Goal: Task Accomplishment & Management: Manage account settings

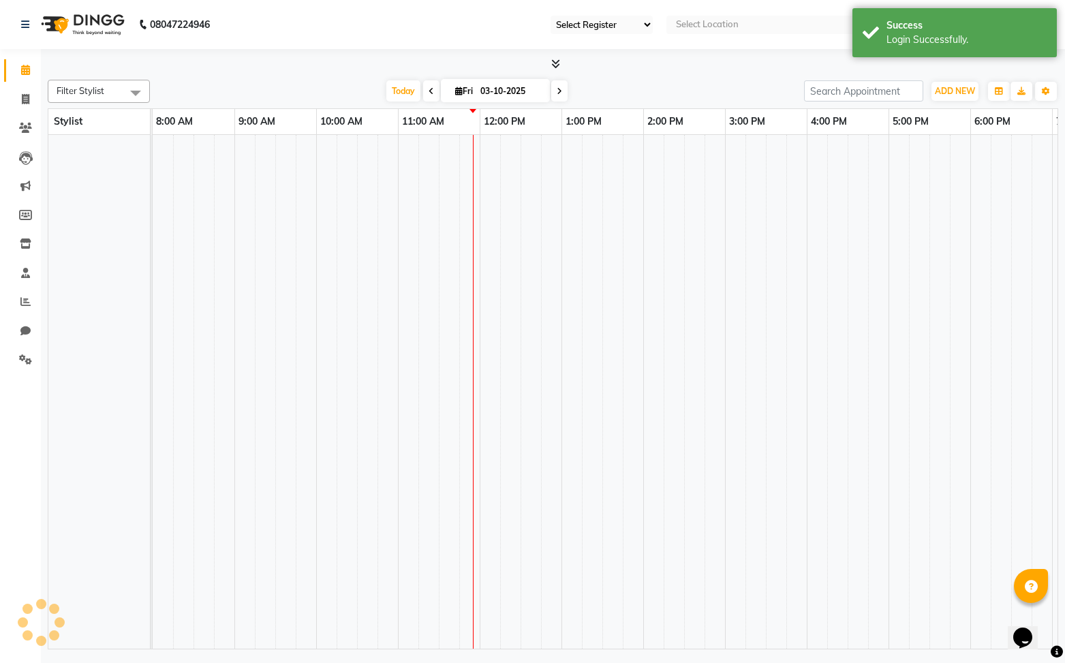
select select "90"
select select "en"
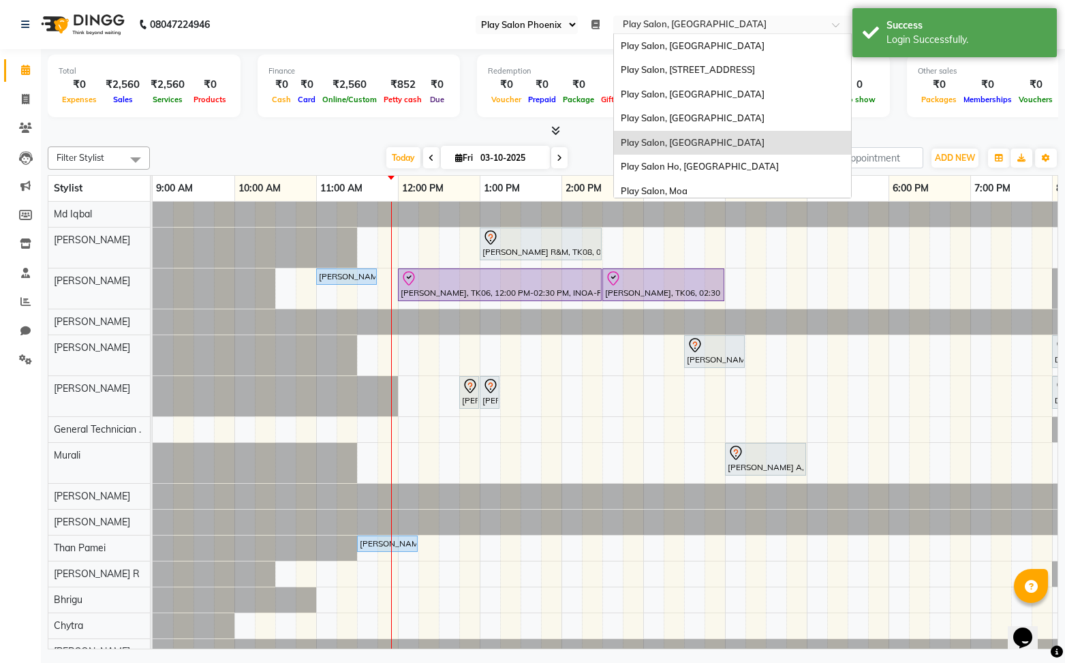
click at [668, 33] on ng-select "Select Location × Play Salon, [GEOGRAPHIC_DATA] Play Salon, Embassy Tech Villag…" at bounding box center [732, 25] width 238 height 18
click at [679, 100] on div "Play Salon, [GEOGRAPHIC_DATA]" at bounding box center [732, 94] width 237 height 25
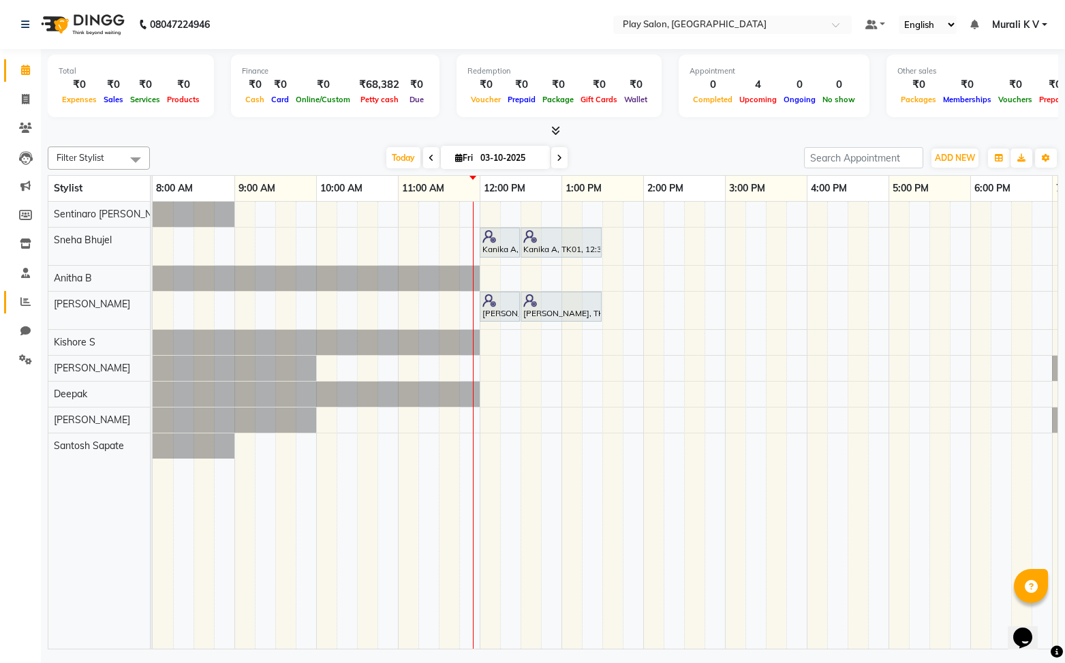
click at [28, 310] on link "Reports" at bounding box center [20, 302] width 33 height 22
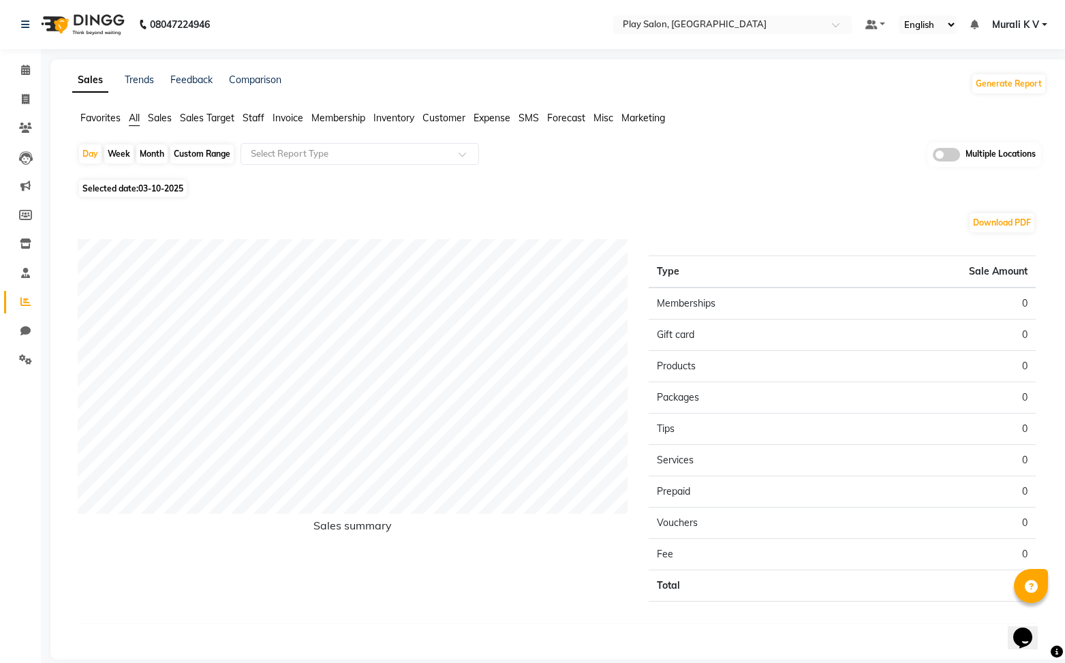
click at [390, 120] on span "Inventory" at bounding box center [393, 118] width 41 height 12
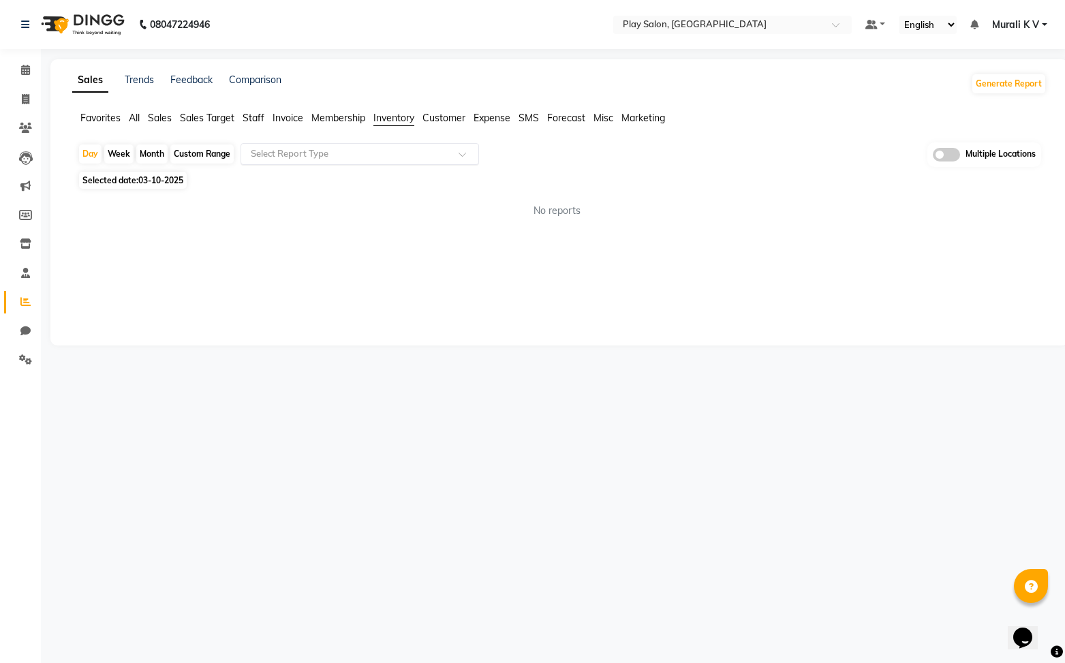
click at [353, 153] on input "text" at bounding box center [346, 154] width 196 height 14
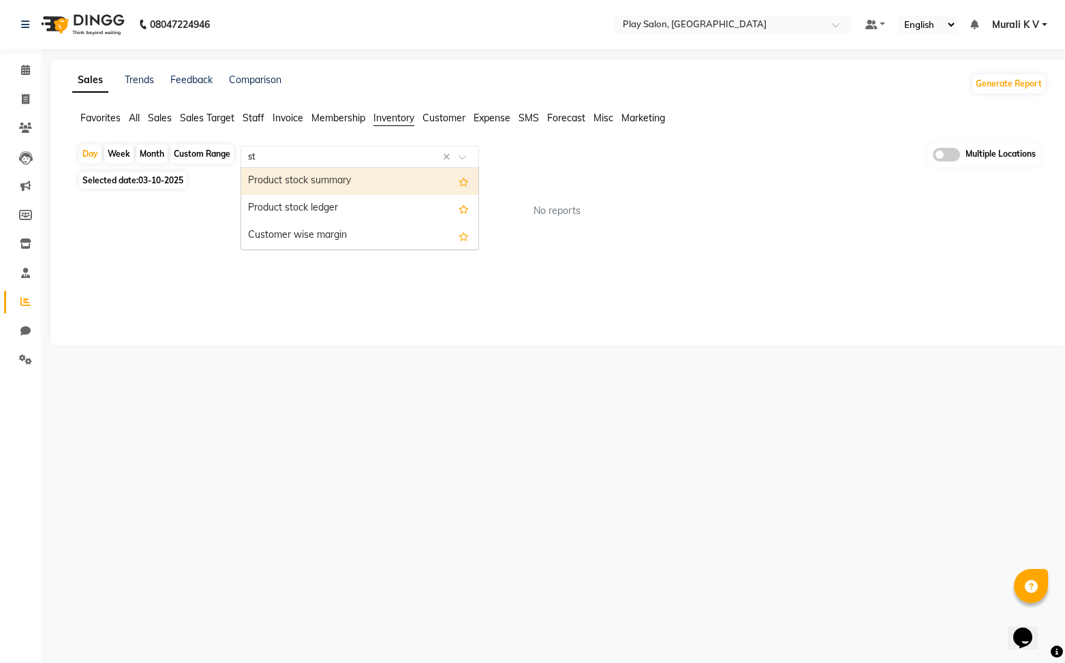
type input "s"
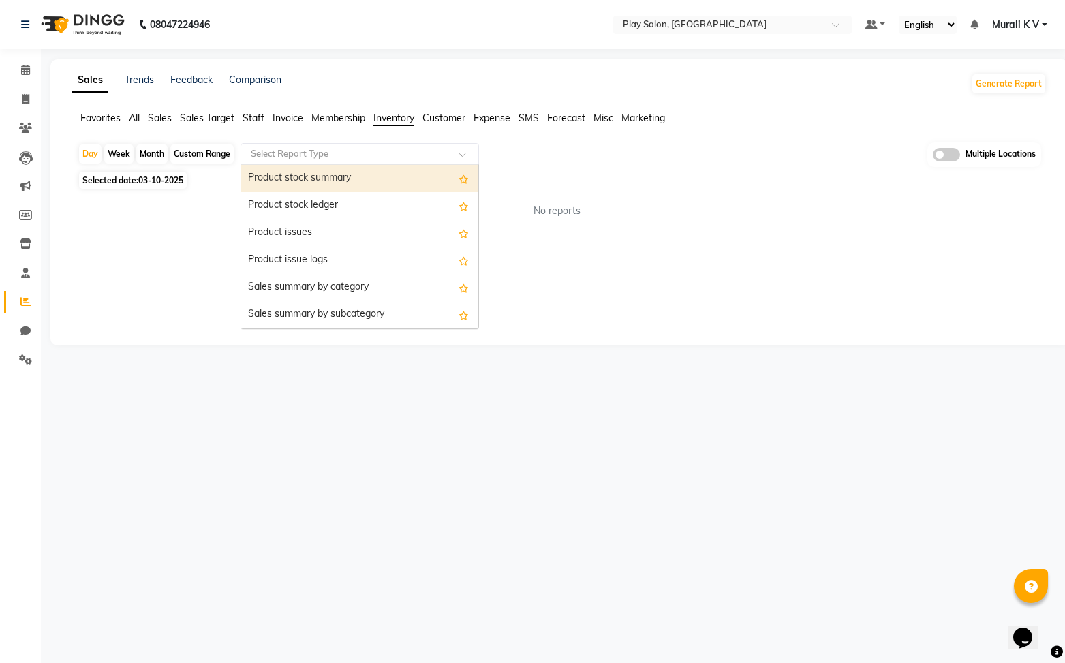
click at [356, 174] on div "Product stock summary" at bounding box center [359, 178] width 237 height 27
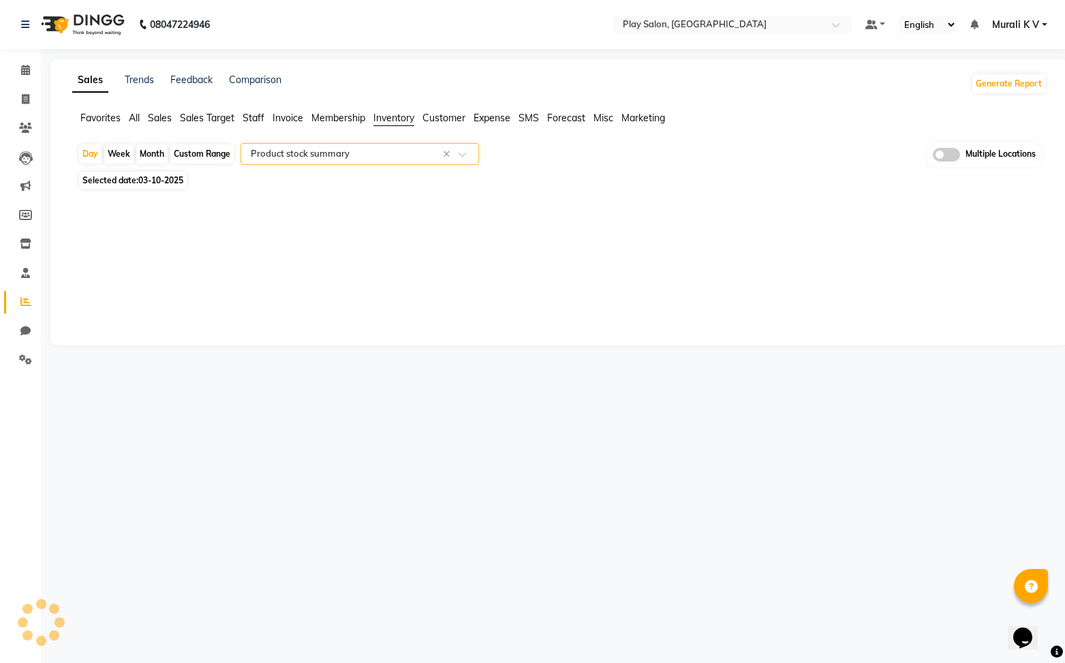
select select "full_report"
select select "csv"
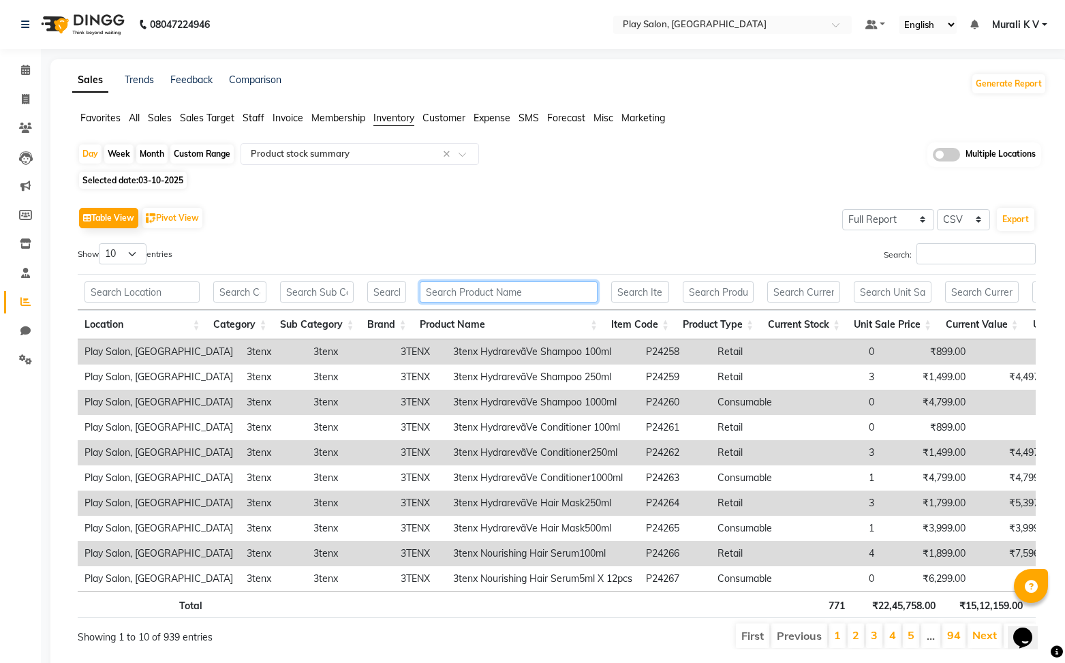
click at [506, 297] on input "text" at bounding box center [509, 291] width 178 height 21
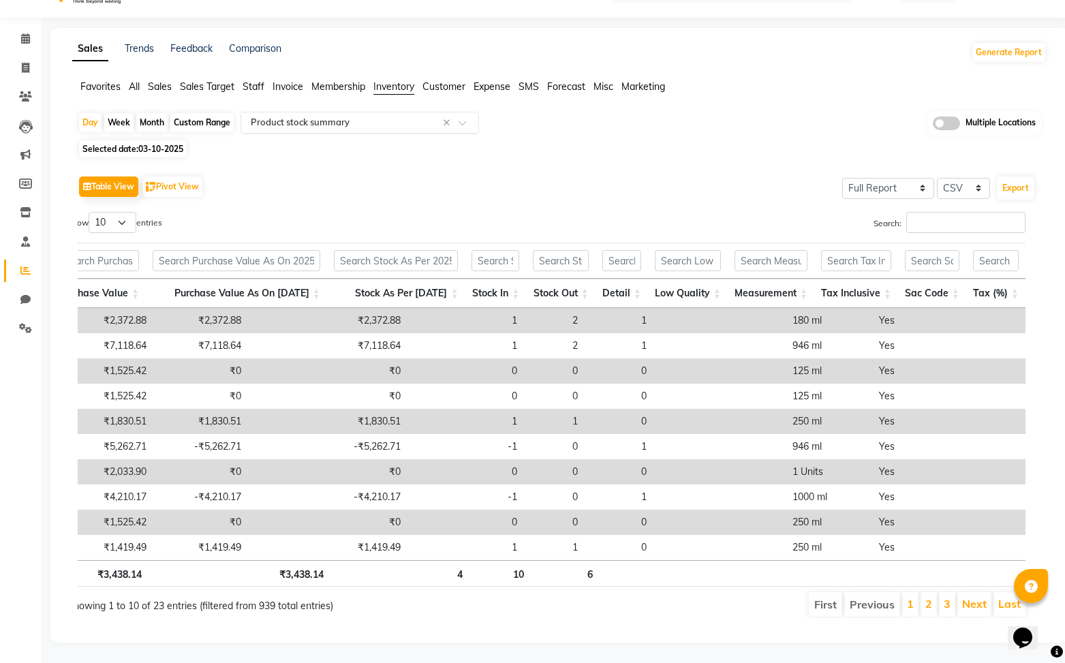
type input "foot"
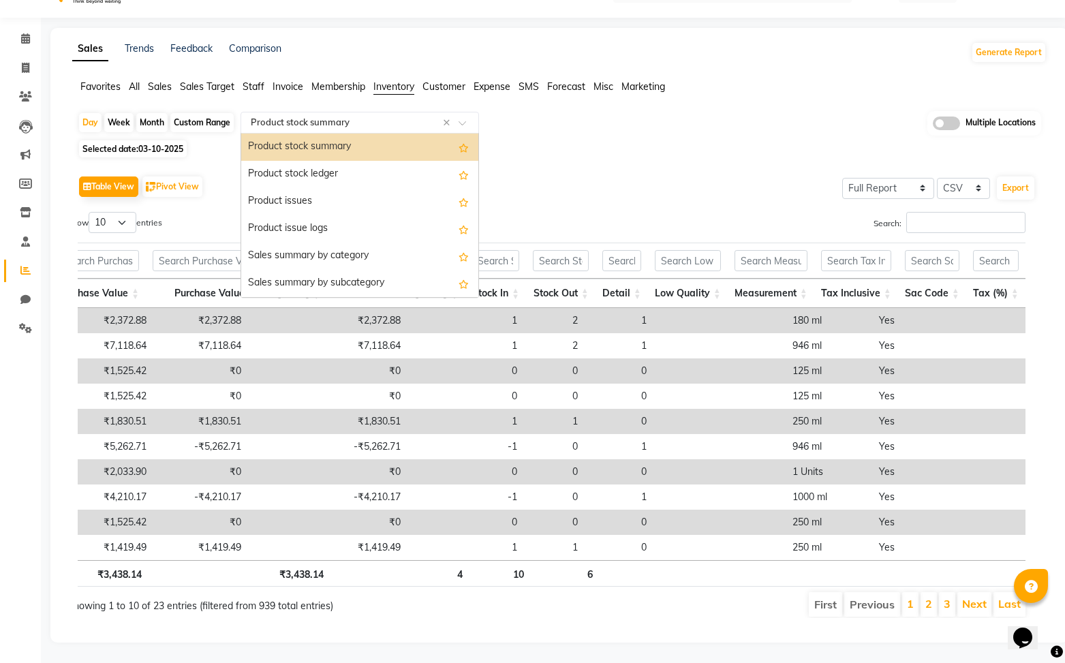
click at [397, 132] on ng-select "Select Report Type × Product stock summary × Product stock summary Product stoc…" at bounding box center [360, 123] width 238 height 22
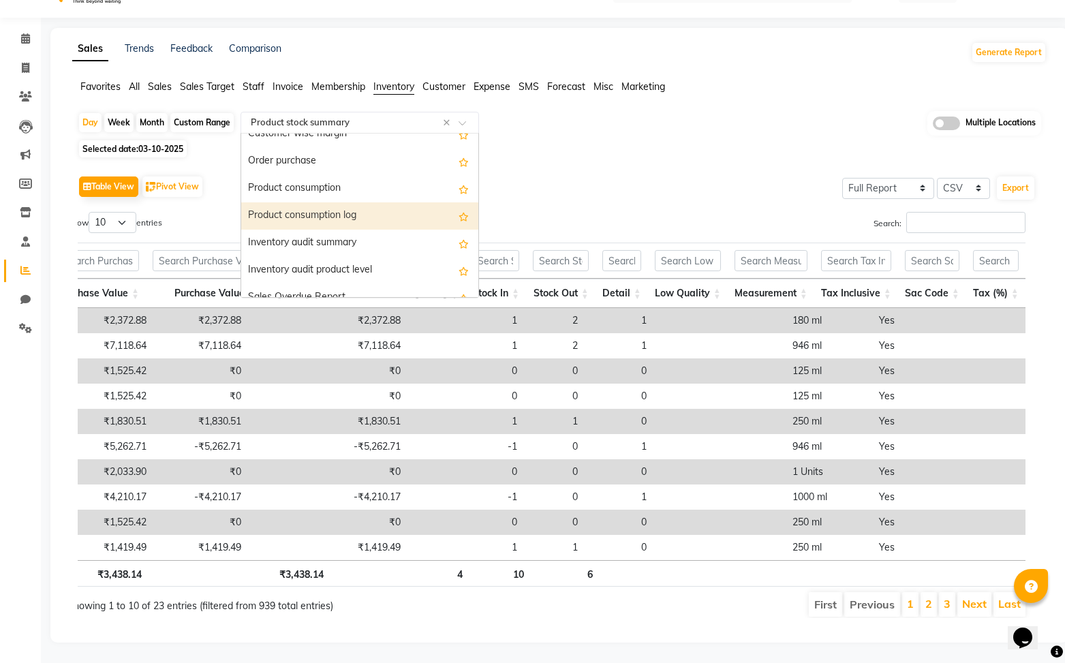
click at [391, 220] on div "Product consumption log" at bounding box center [359, 215] width 237 height 27
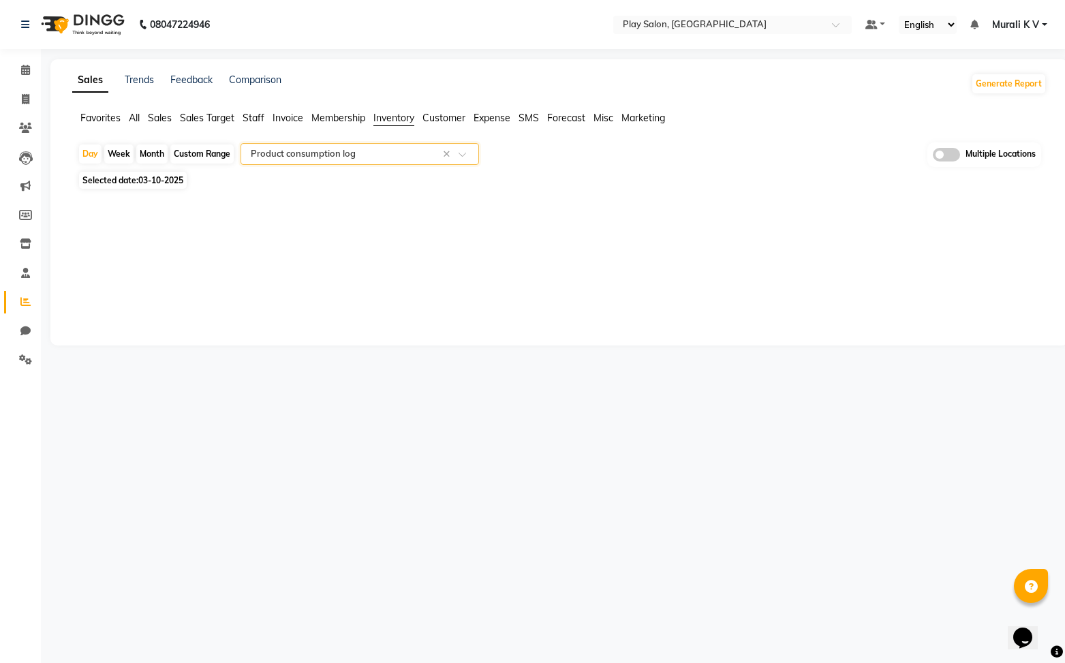
click at [151, 154] on div "Month" at bounding box center [151, 153] width 31 height 19
select select "10"
select select "2025"
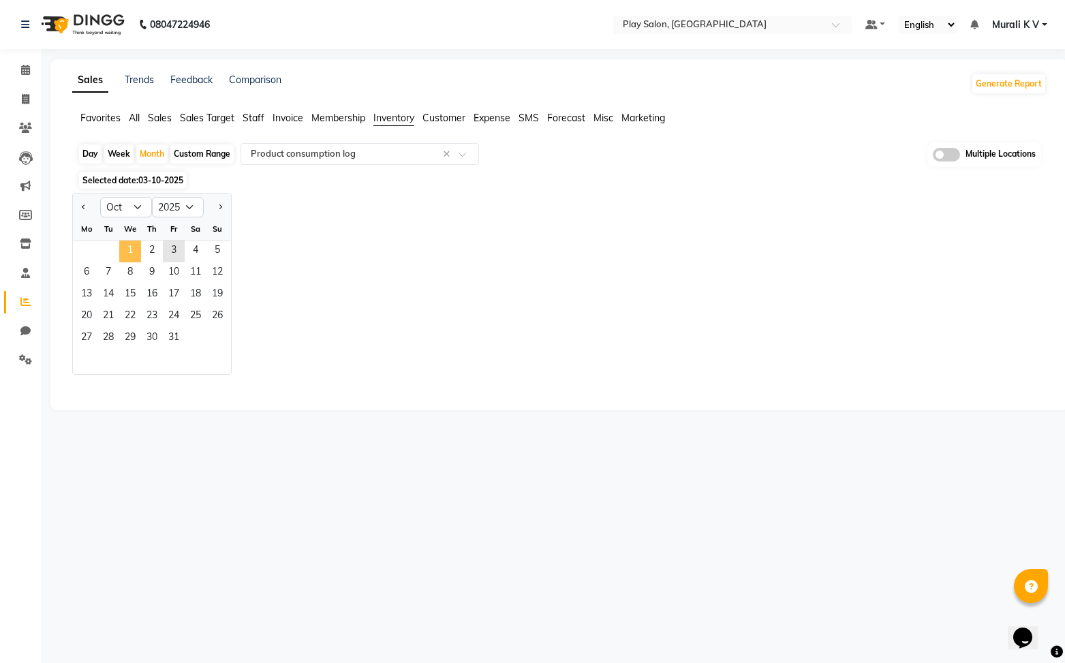
click at [132, 251] on span "1" at bounding box center [130, 252] width 22 height 22
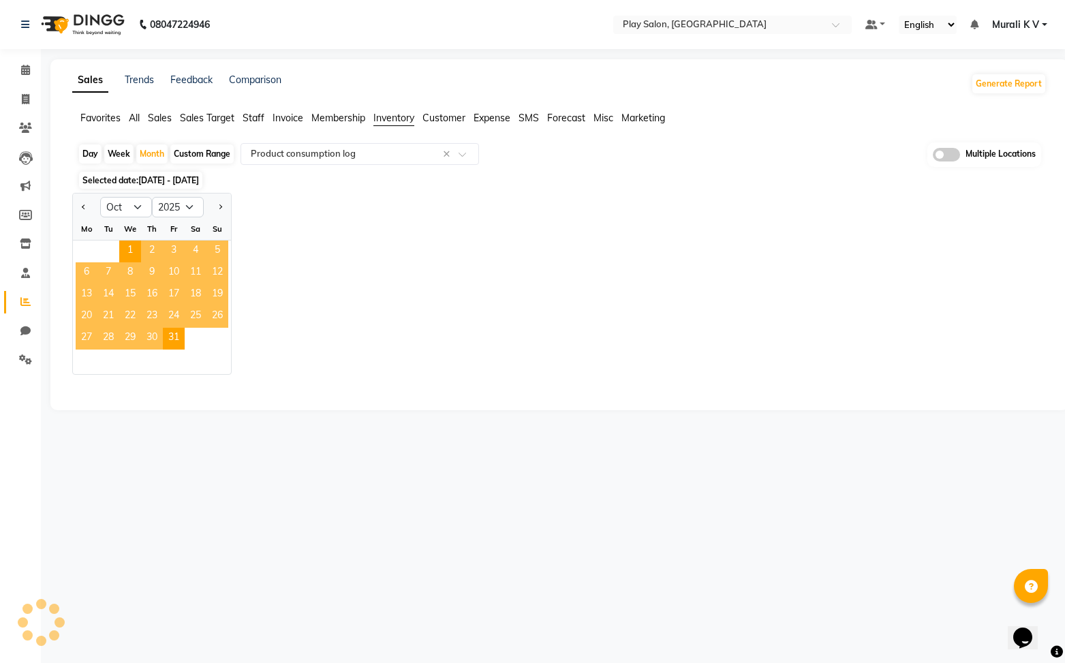
select select "full_report"
select select "csv"
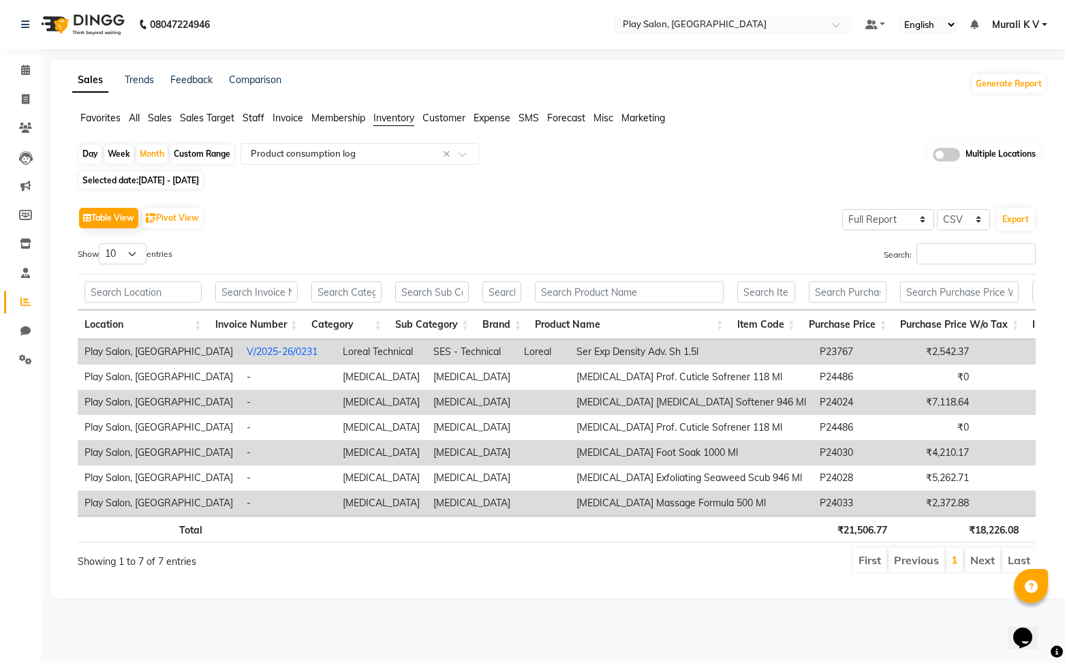
click at [649, 405] on td "Footlogix Callus Softener 946 Ml" at bounding box center [691, 402] width 243 height 25
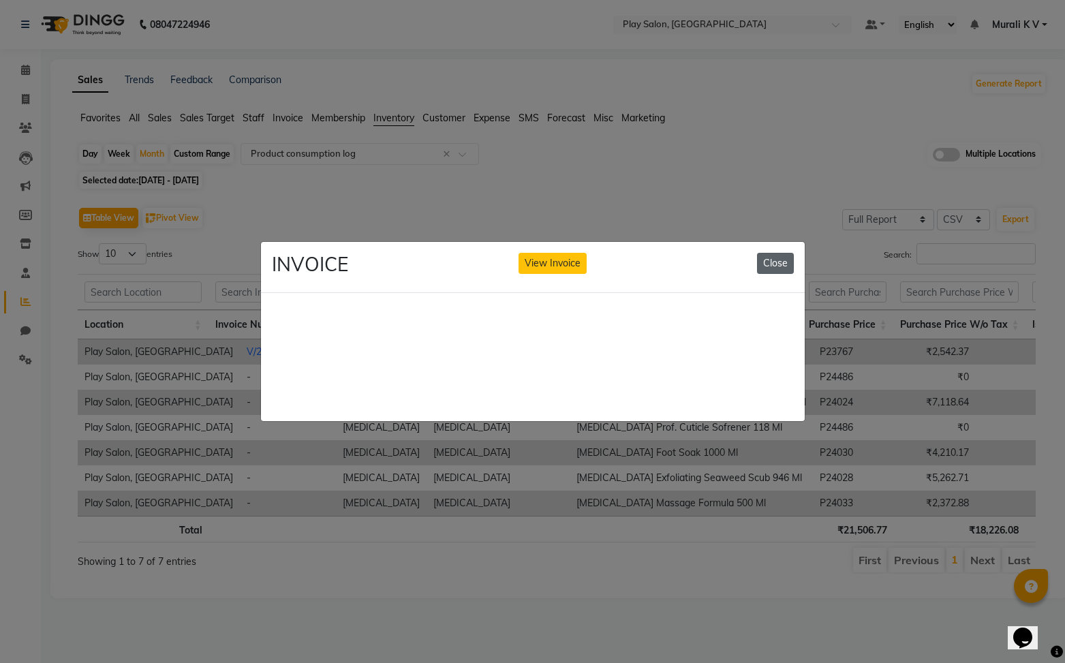
click at [785, 266] on button "Close" at bounding box center [775, 263] width 37 height 21
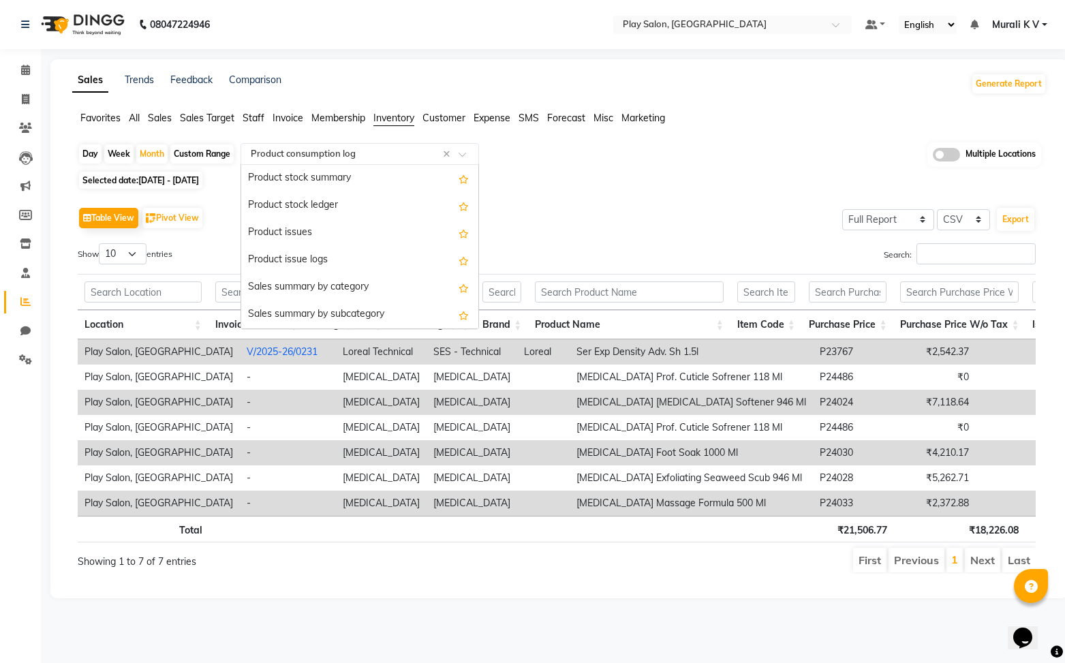
click at [311, 151] on input "text" at bounding box center [346, 154] width 196 height 14
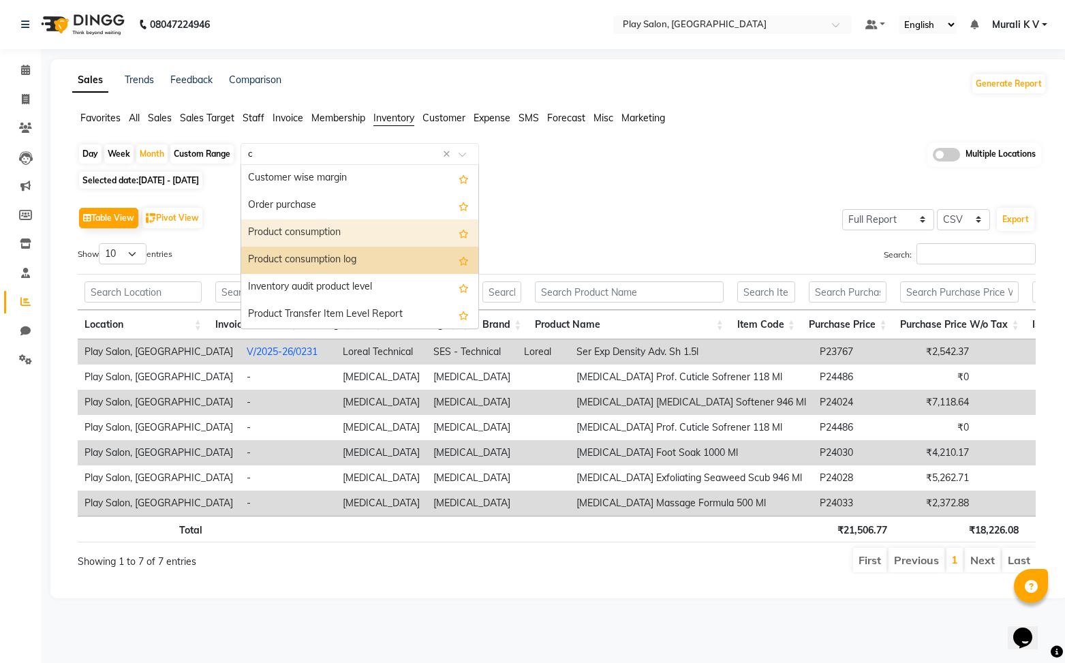
type input "co"
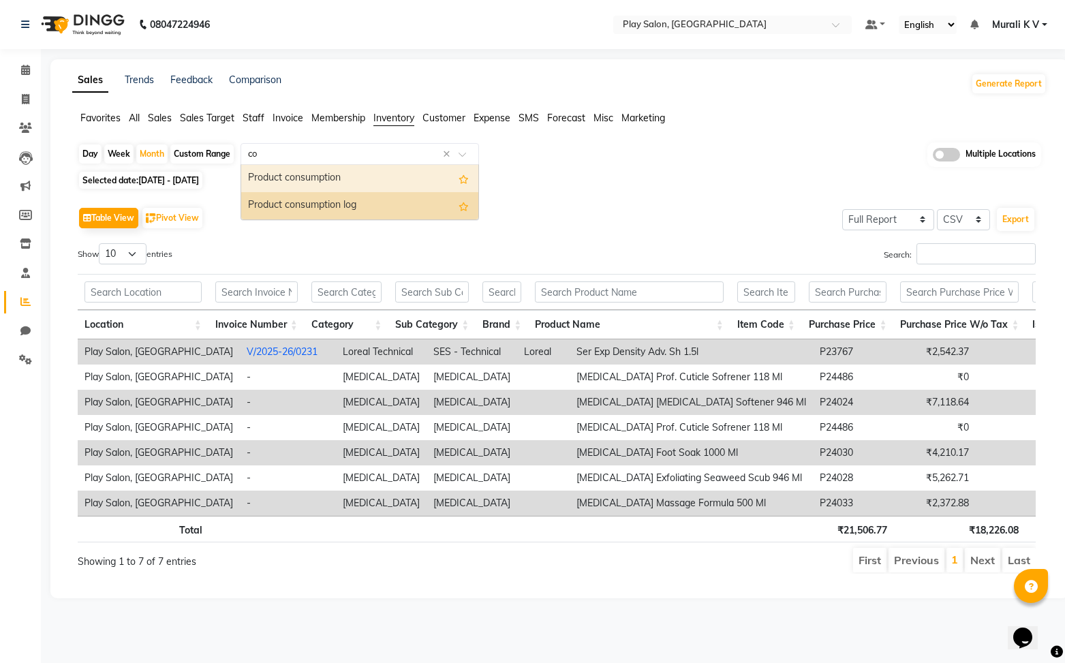
click at [341, 173] on div "Product consumption" at bounding box center [359, 178] width 237 height 27
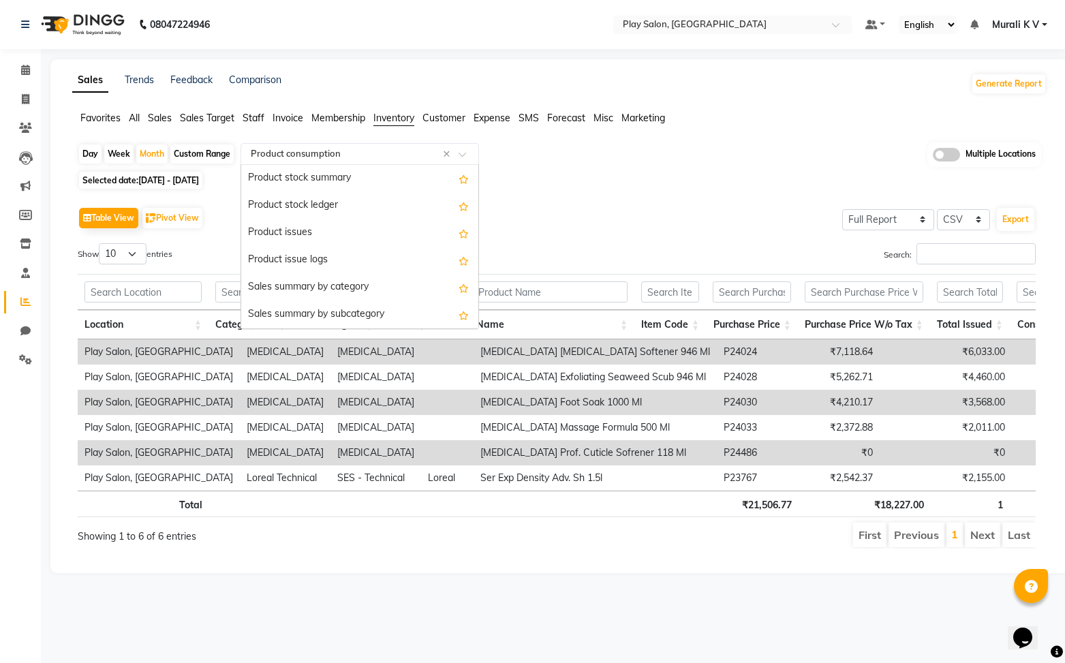
click at [357, 159] on input "text" at bounding box center [346, 154] width 196 height 14
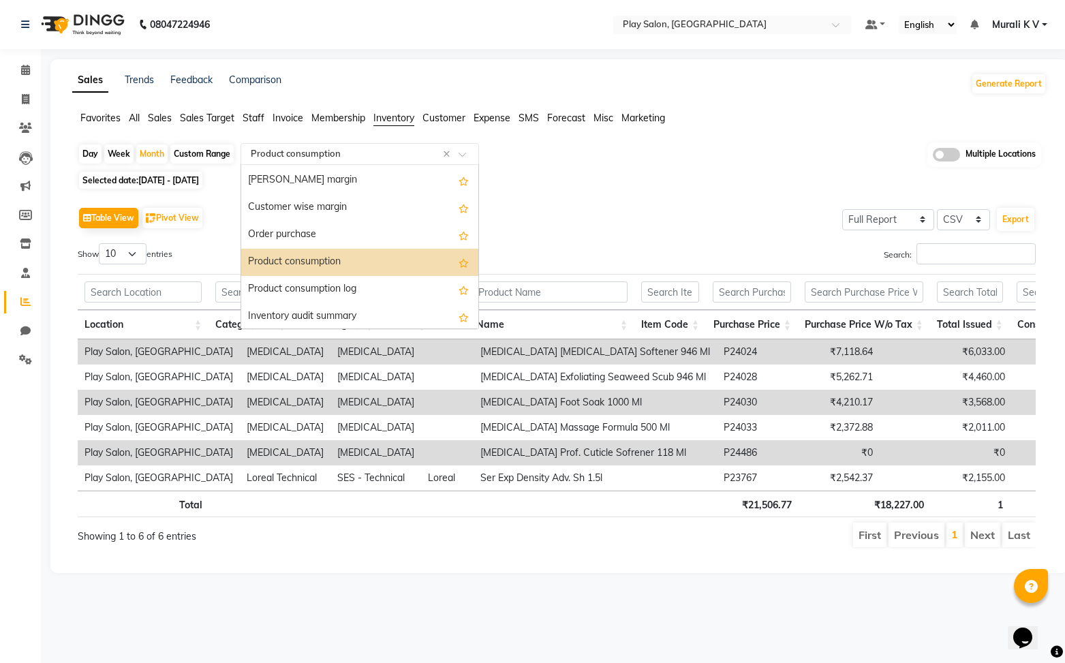
click at [356, 266] on div "Product consumption" at bounding box center [359, 262] width 237 height 27
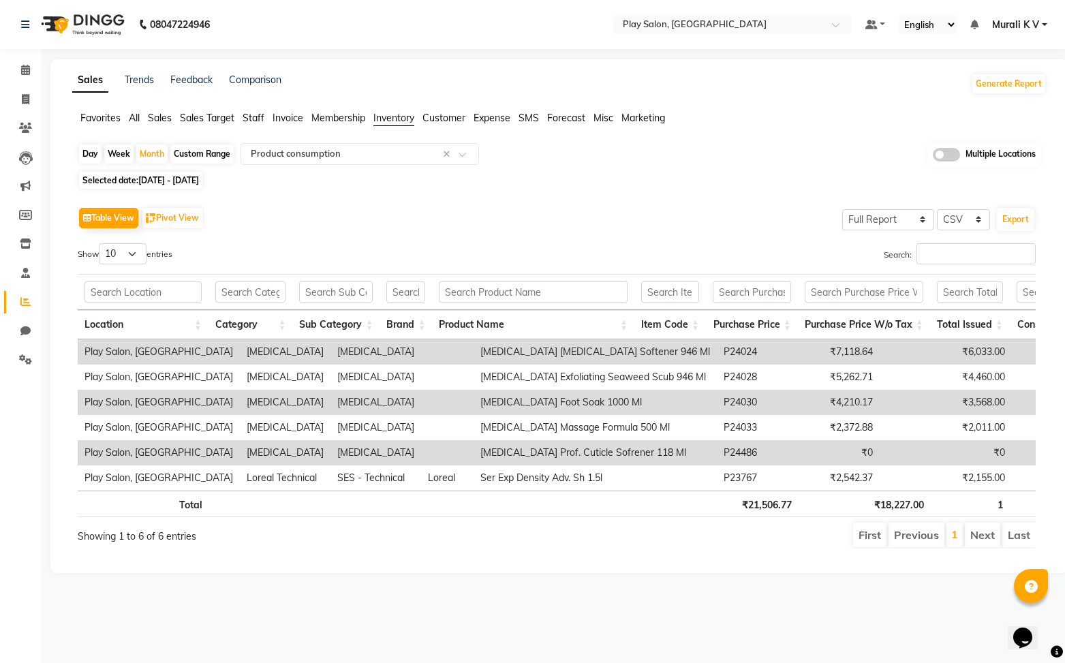
click at [880, 399] on td "₹3,568.00" at bounding box center [946, 402] width 132 height 25
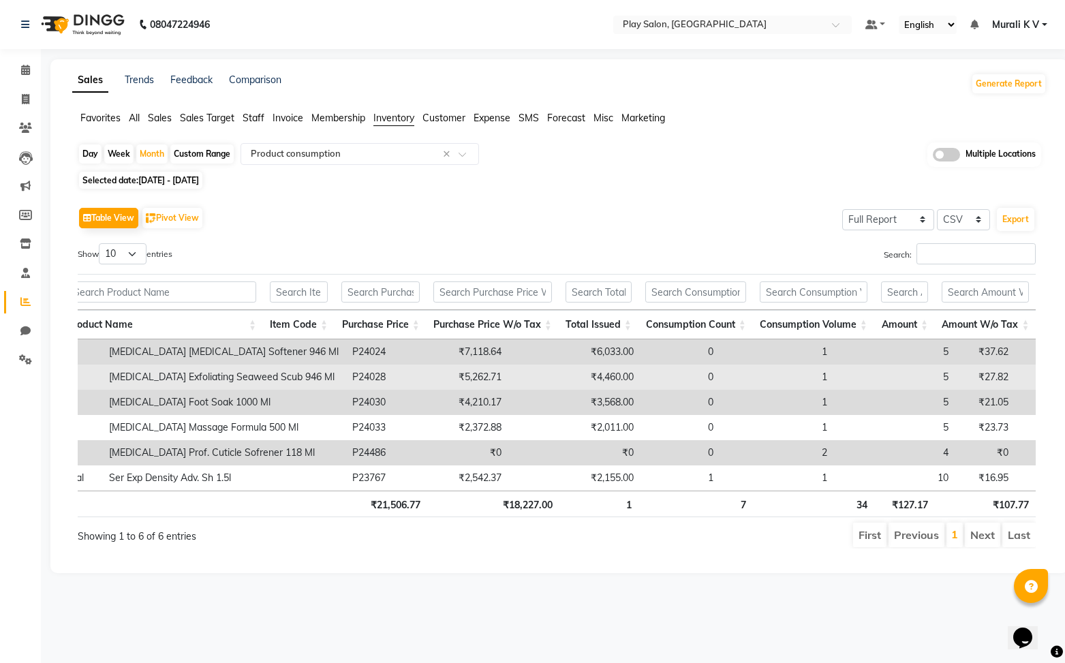
scroll to position [0, 10]
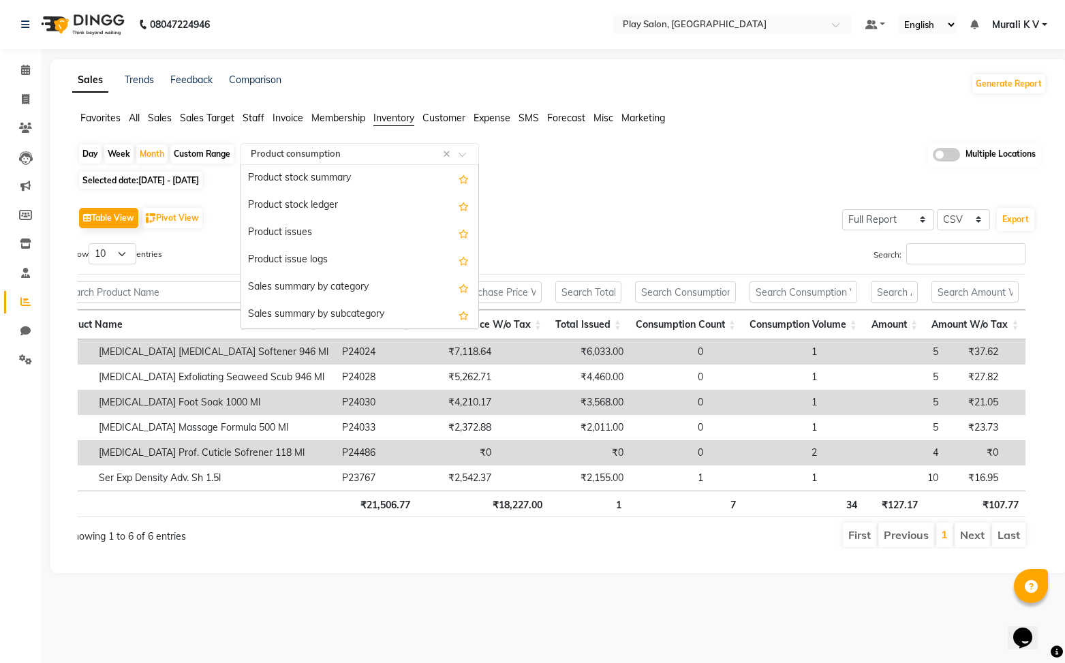
click at [343, 156] on input "text" at bounding box center [346, 154] width 196 height 14
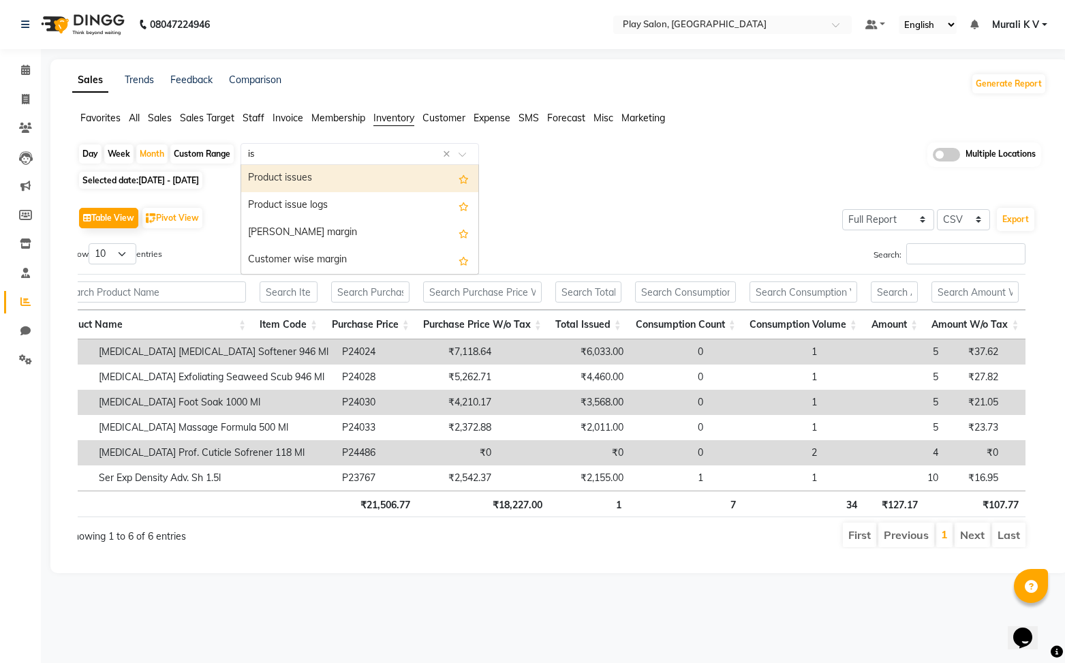
scroll to position [0, 0]
type input "iss"
click at [299, 179] on div "Product issues" at bounding box center [359, 178] width 237 height 27
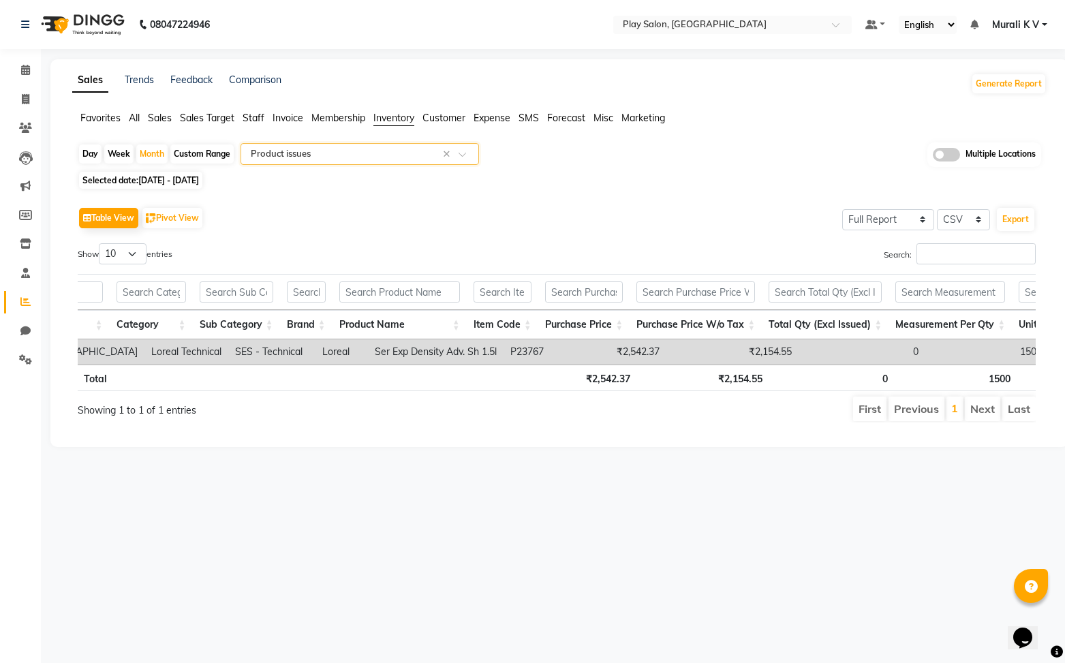
scroll to position [0, 102]
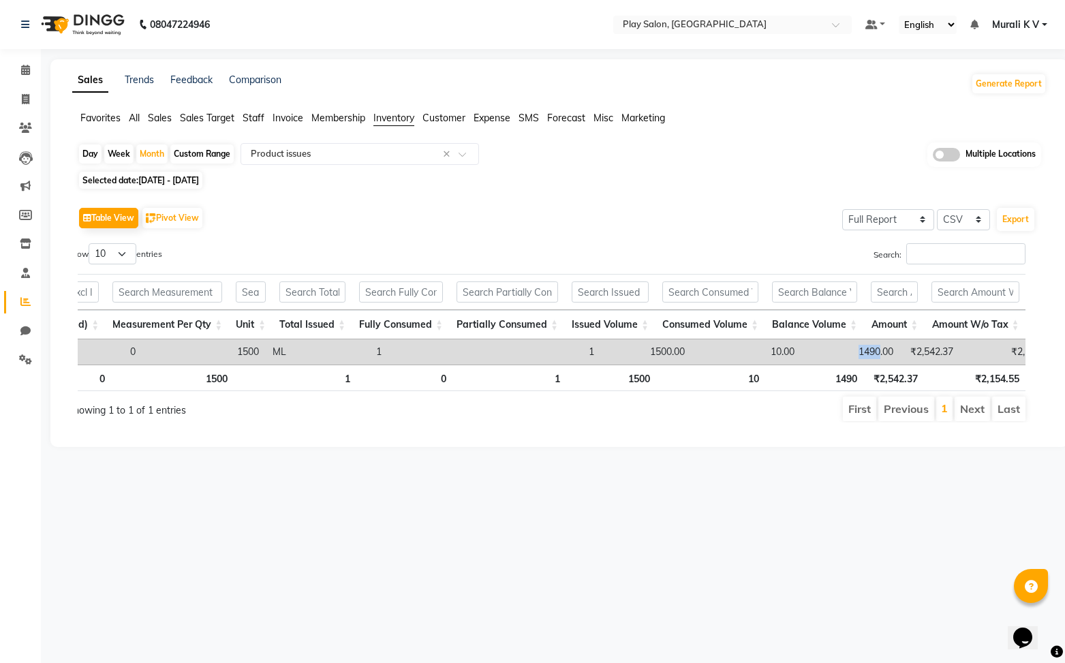
drag, startPoint x: 820, startPoint y: 355, endPoint x: 842, endPoint y: 354, distance: 22.5
click at [842, 354] on td "1490.00" at bounding box center [850, 351] width 99 height 25
drag, startPoint x: 822, startPoint y: 354, endPoint x: 836, endPoint y: 353, distance: 14.4
click at [836, 353] on td "1490.00" at bounding box center [850, 351] width 99 height 25
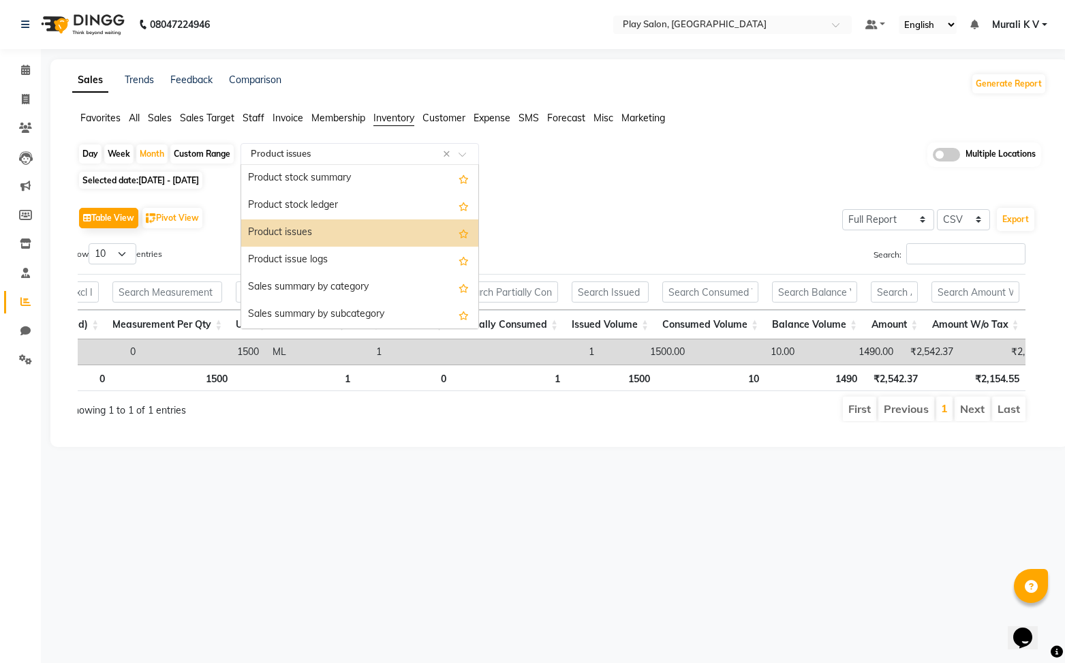
click at [367, 153] on input "text" at bounding box center [346, 154] width 196 height 14
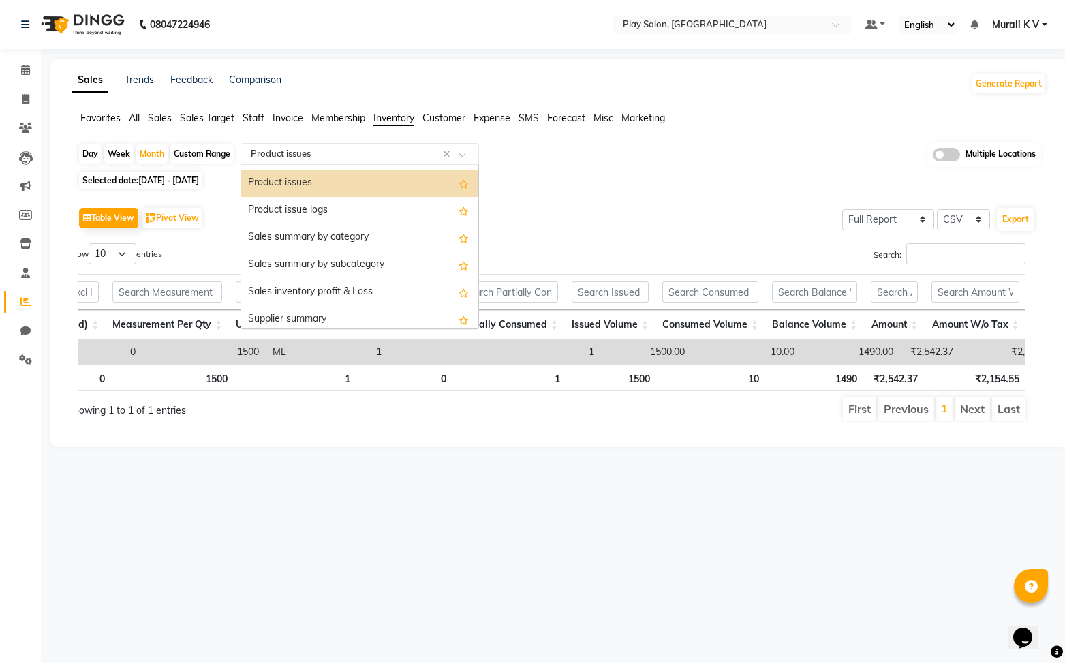
scroll to position [0, 0]
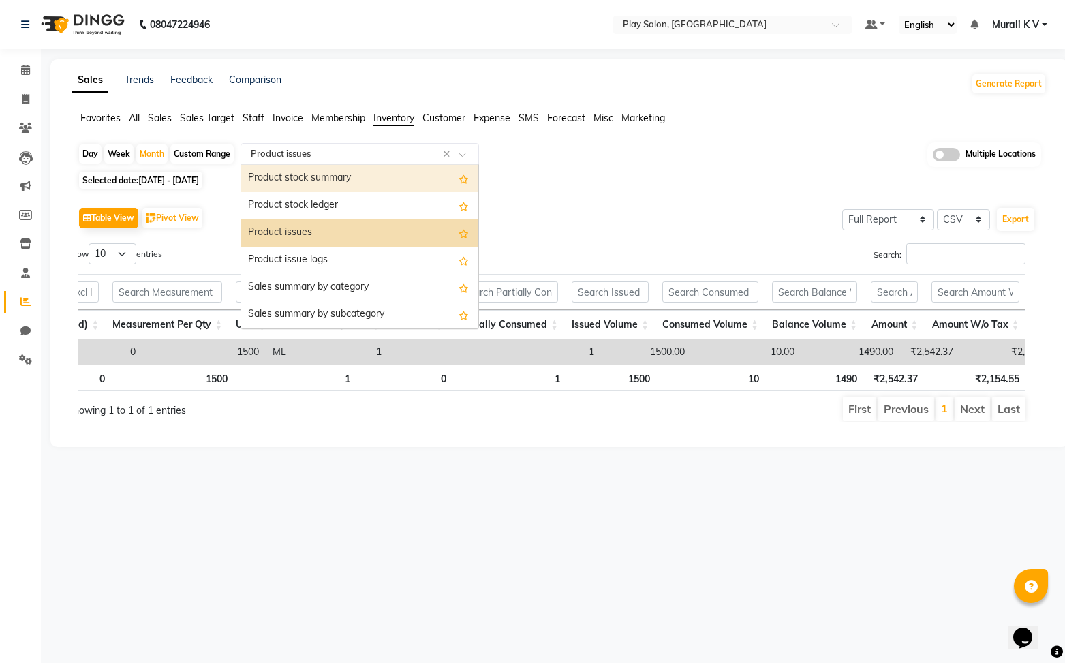
click at [343, 183] on div "Product stock summary" at bounding box center [359, 178] width 237 height 27
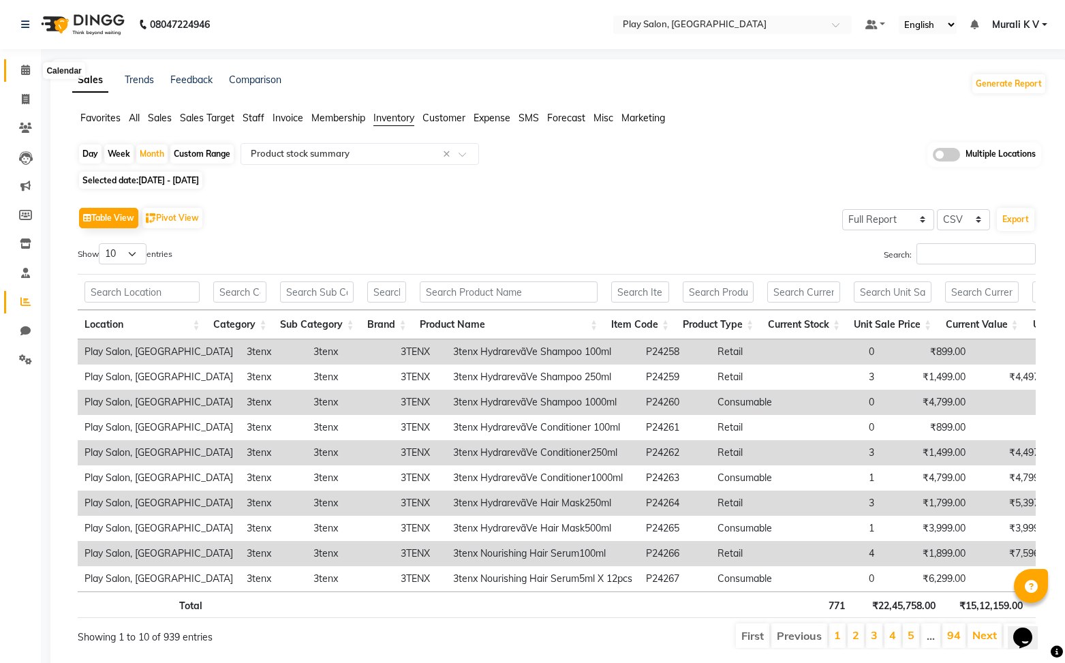
click at [29, 69] on icon at bounding box center [25, 70] width 9 height 10
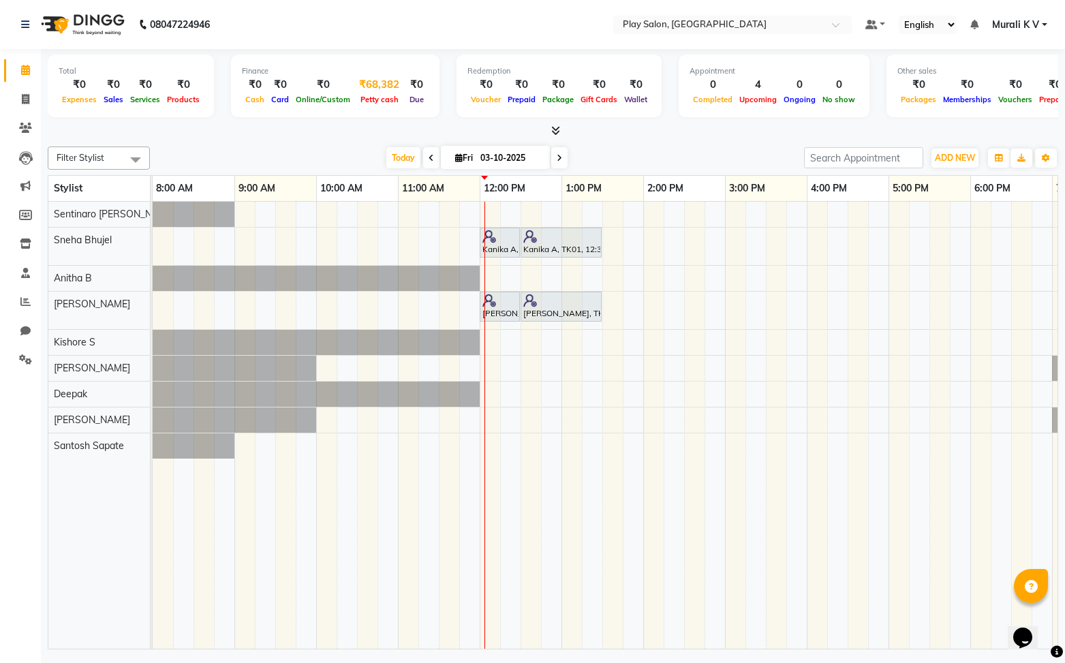
click at [386, 82] on div "₹68,382" at bounding box center [379, 85] width 51 height 16
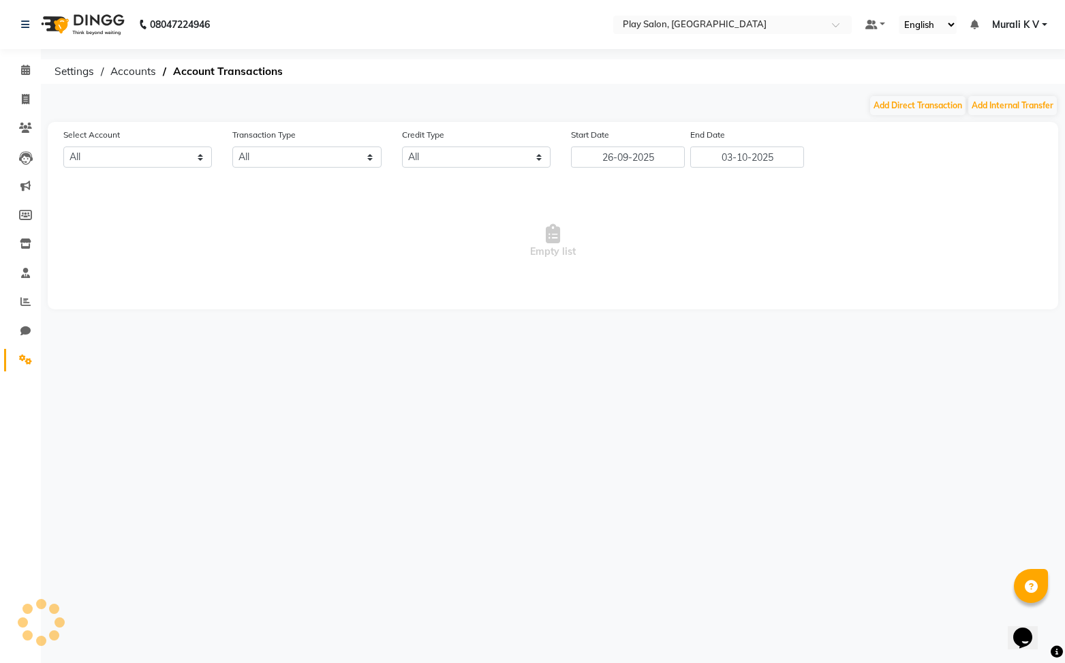
select select "8186"
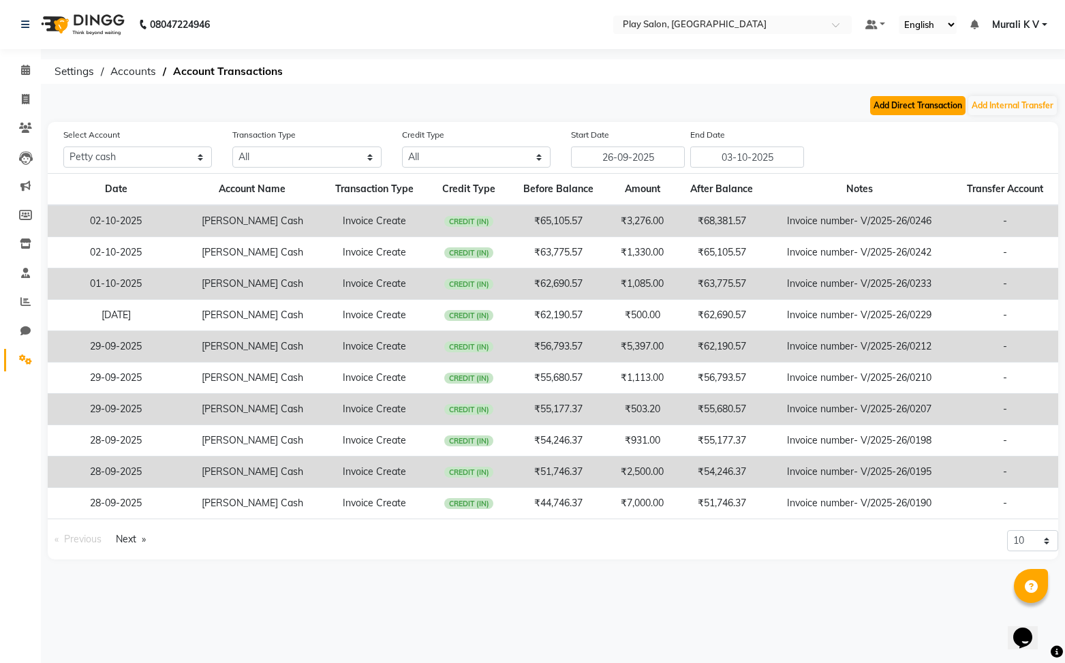
click at [944, 109] on button "Add Direct Transaction" at bounding box center [917, 105] width 95 height 19
select select "direct"
select select "8186"
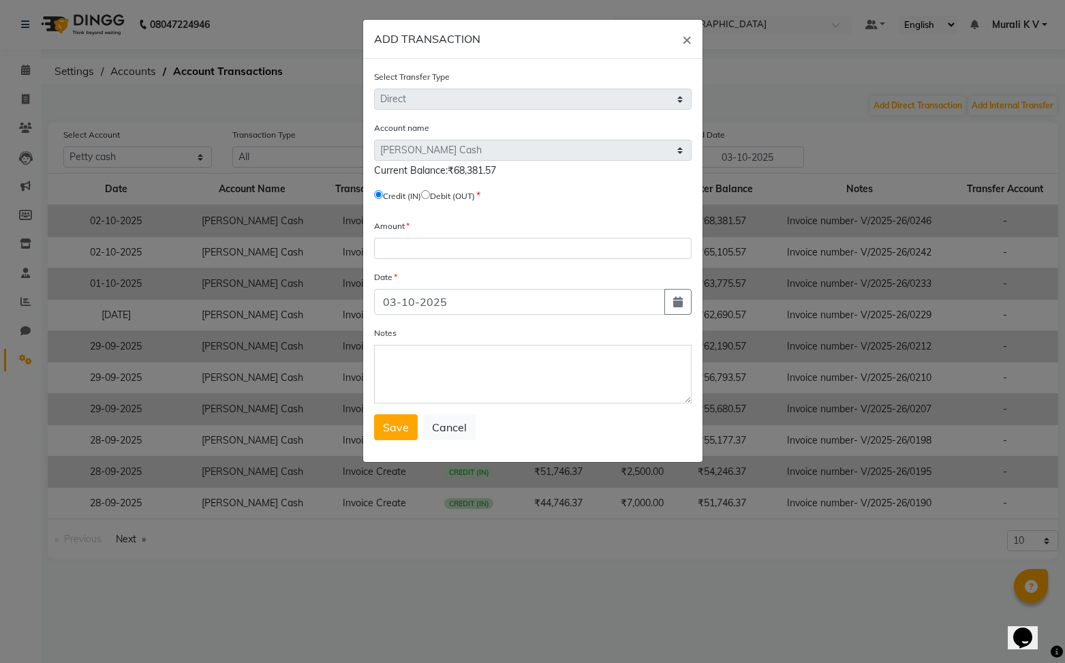
click at [436, 200] on span "Debit (OUT)" at bounding box center [448, 195] width 54 height 12
click at [430, 192] on input "radio" at bounding box center [425, 194] width 9 height 9
radio input "true"
click at [447, 431] on button "Cancel" at bounding box center [449, 427] width 52 height 26
select select
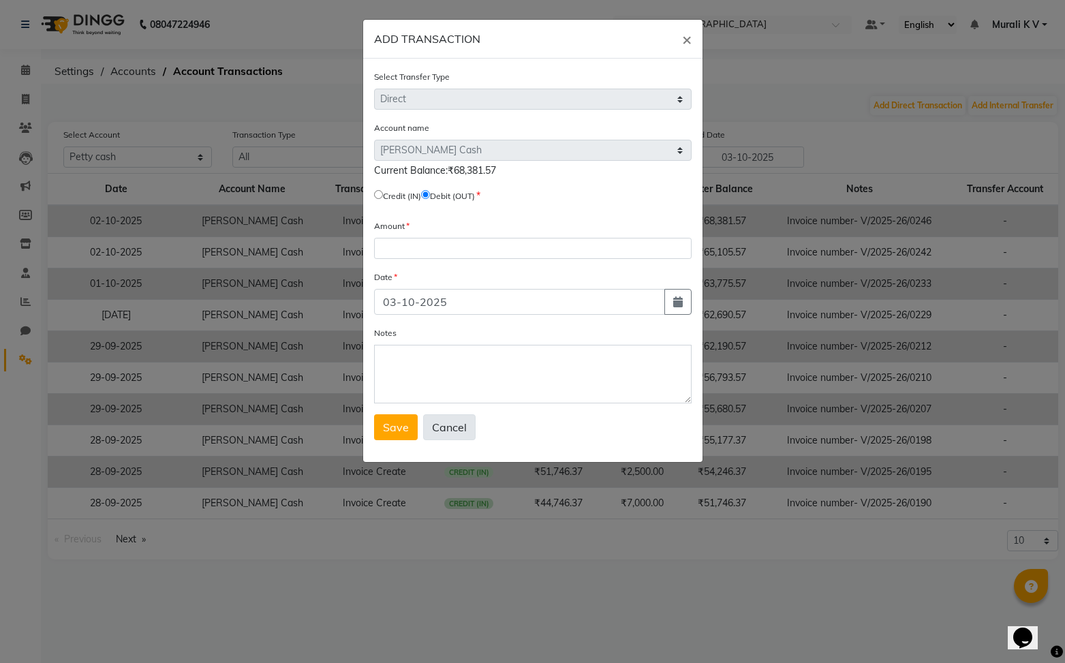
select select
radio input "false"
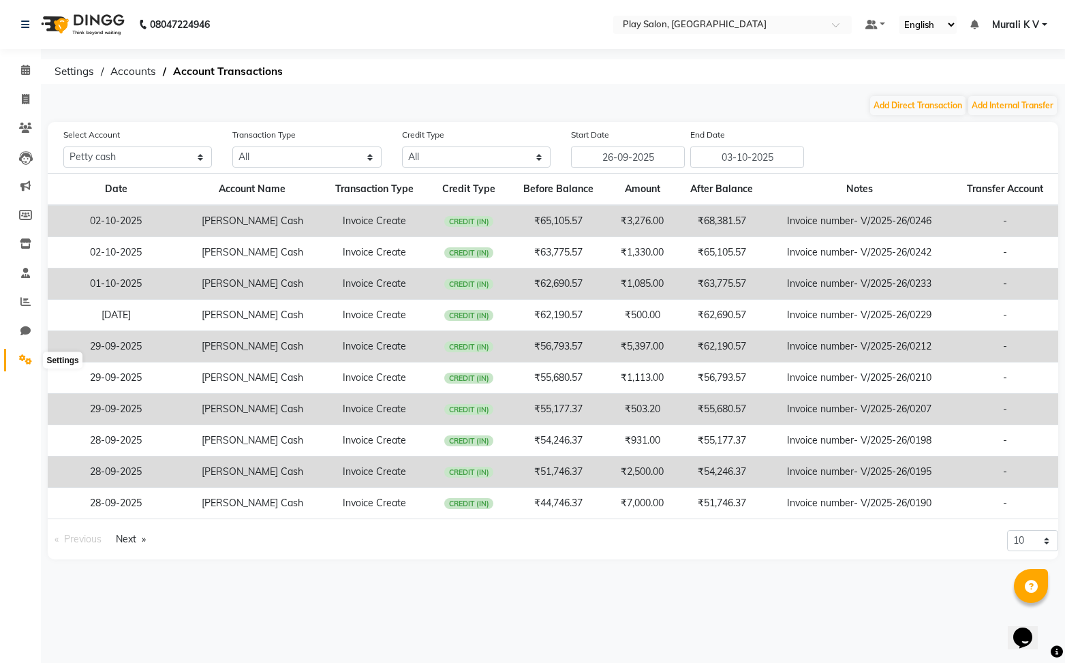
click at [31, 365] on span at bounding box center [26, 360] width 24 height 16
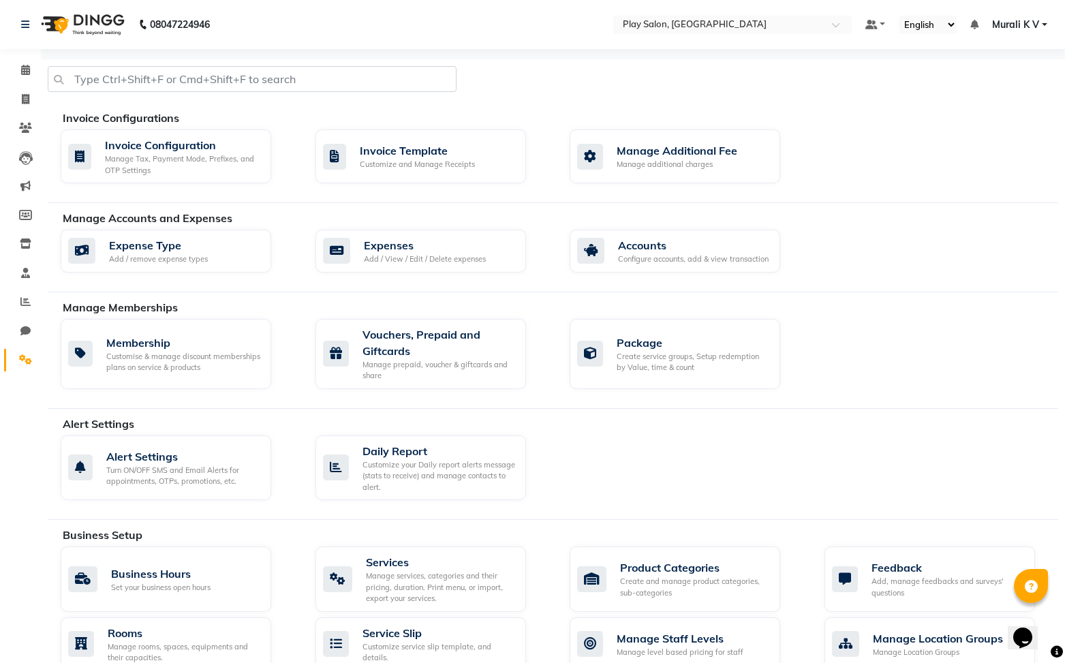
click at [1015, 25] on span "Murali K V" at bounding box center [1015, 25] width 47 height 14
click at [983, 96] on link "Sign out" at bounding box center [977, 93] width 125 height 21
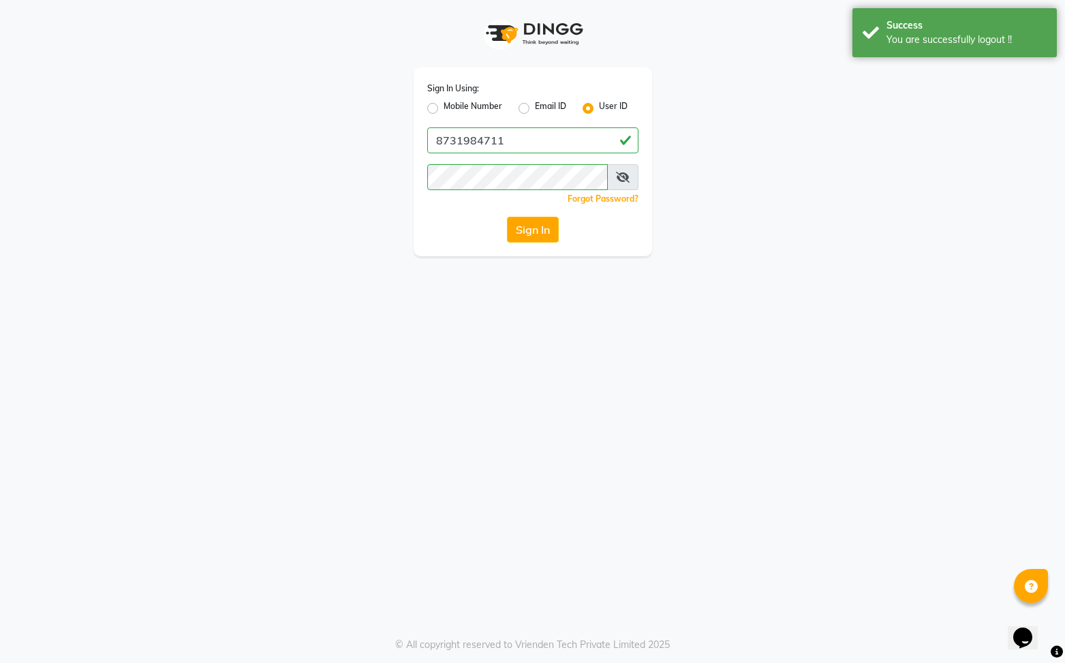
click at [435, 114] on div "Mobile Number" at bounding box center [464, 108] width 75 height 16
click at [444, 110] on label "Mobile Number" at bounding box center [473, 108] width 59 height 16
click at [444, 109] on input "Mobile Number" at bounding box center [448, 104] width 9 height 9
radio input "true"
radio input "false"
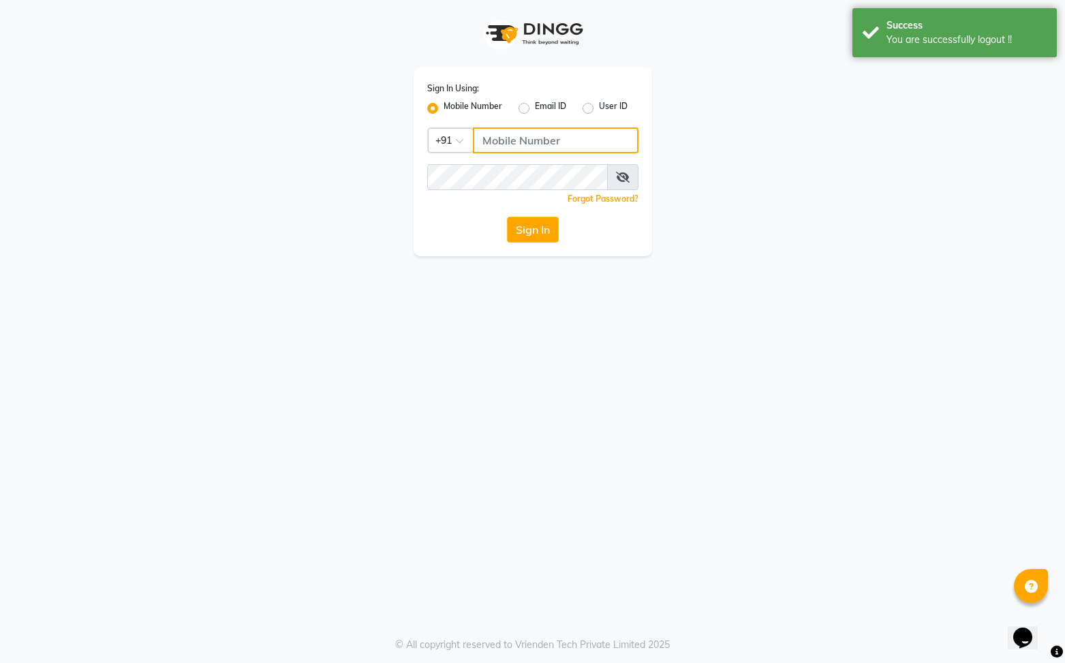
click at [495, 142] on input "Username" at bounding box center [556, 140] width 166 height 26
type input "8731984711"
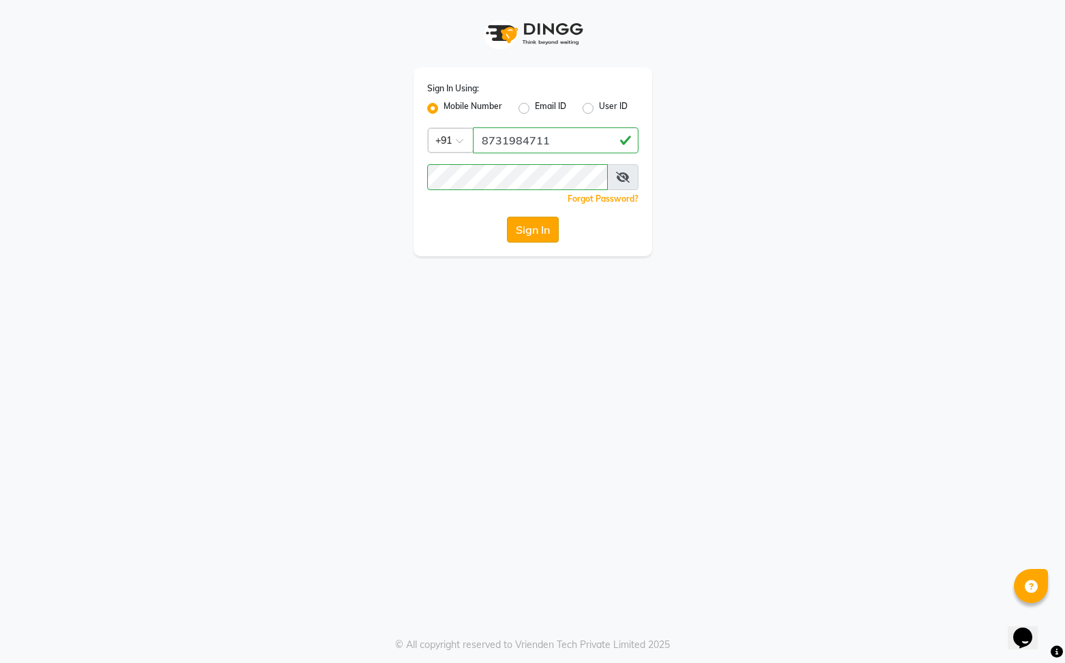
click at [540, 235] on button "Sign In" at bounding box center [533, 230] width 52 height 26
